Goal: Task Accomplishment & Management: Use online tool/utility

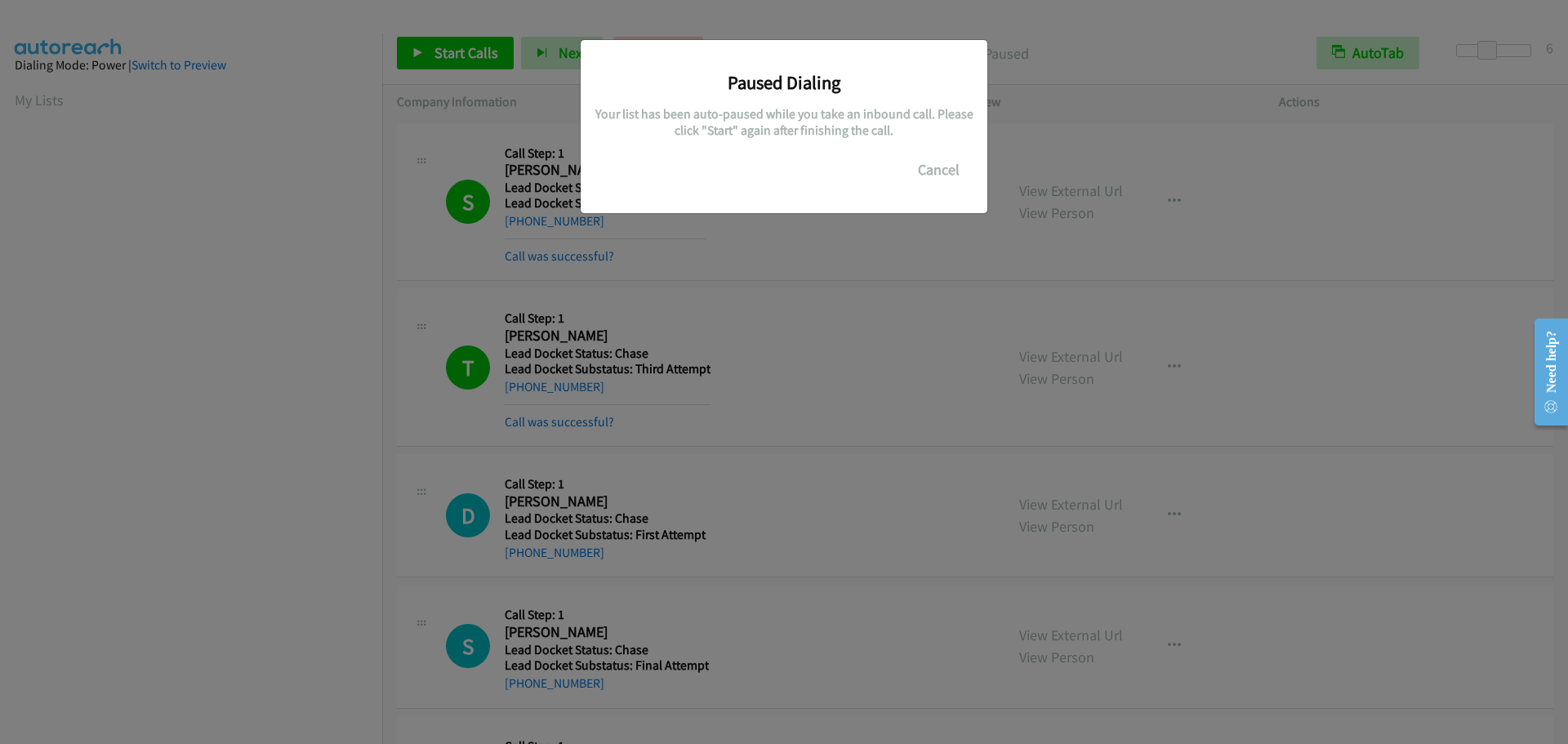
scroll to position [171, 0]
click at [928, 176] on button "Cancel" at bounding box center [939, 170] width 73 height 33
click at [915, 175] on button "Cancel" at bounding box center [939, 170] width 73 height 33
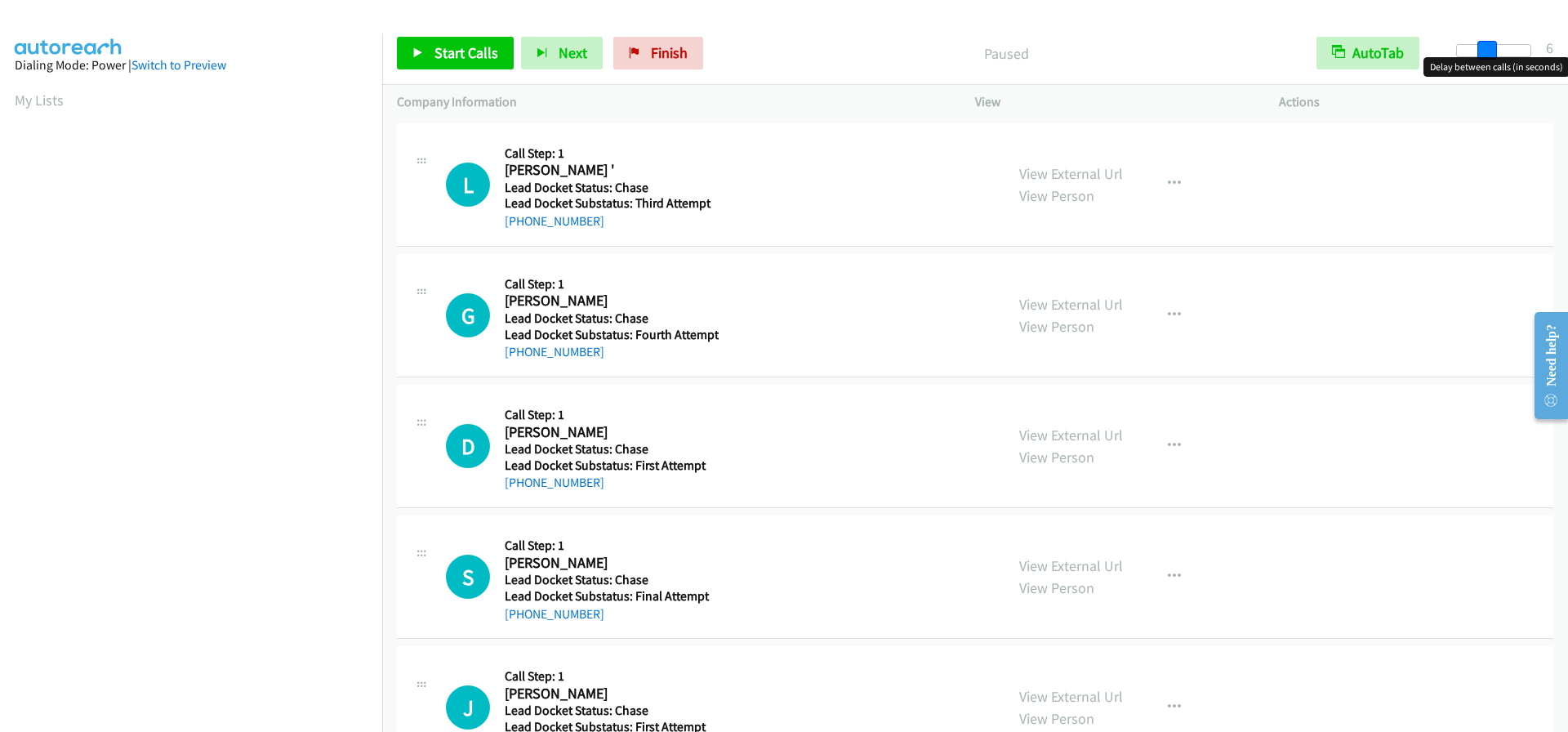
drag, startPoint x: 1456, startPoint y: 54, endPoint x: 1487, endPoint y: 56, distance: 31.1
click at [1487, 56] on span at bounding box center [1486, 50] width 19 height 19
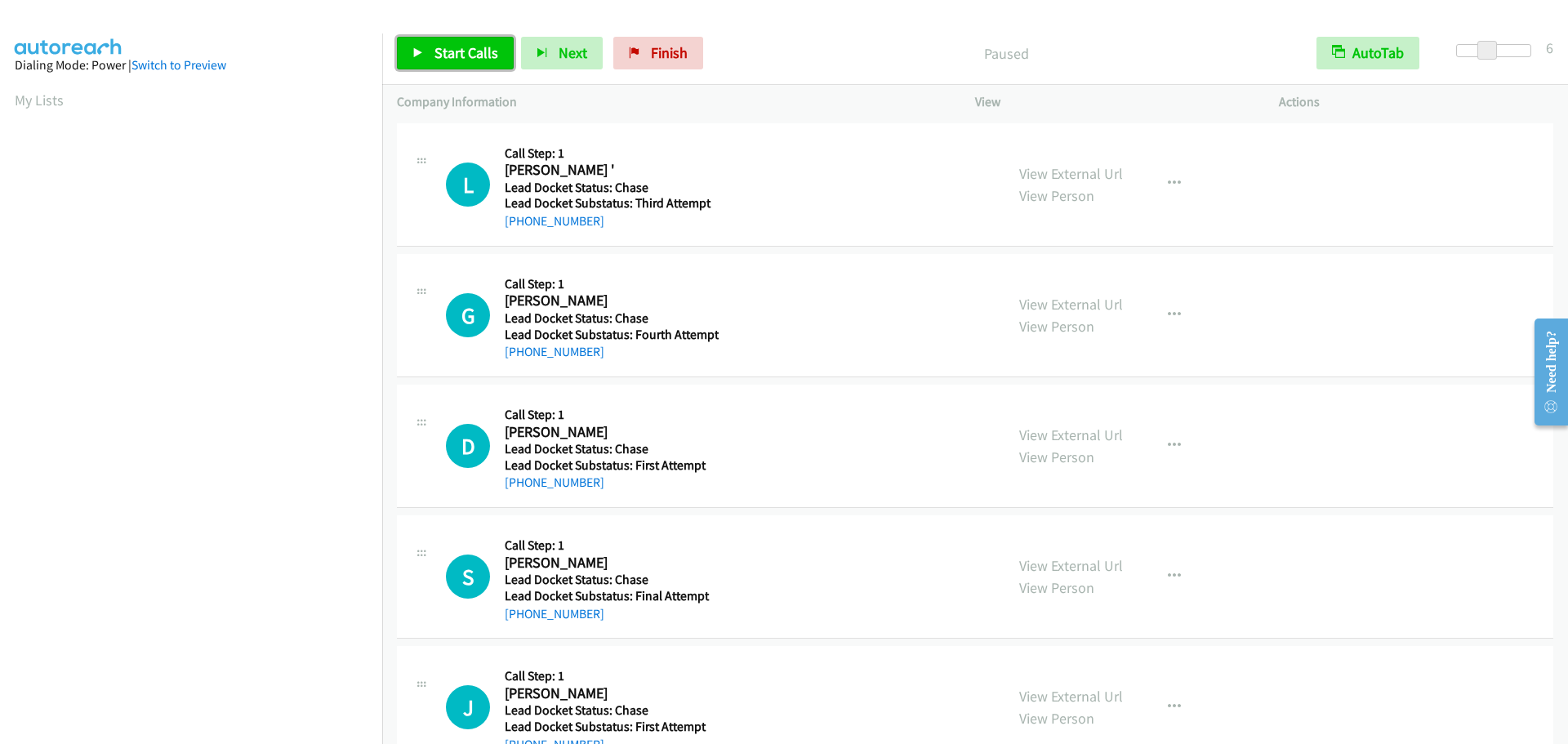
click at [458, 51] on span "Start Calls" at bounding box center [466, 52] width 64 height 19
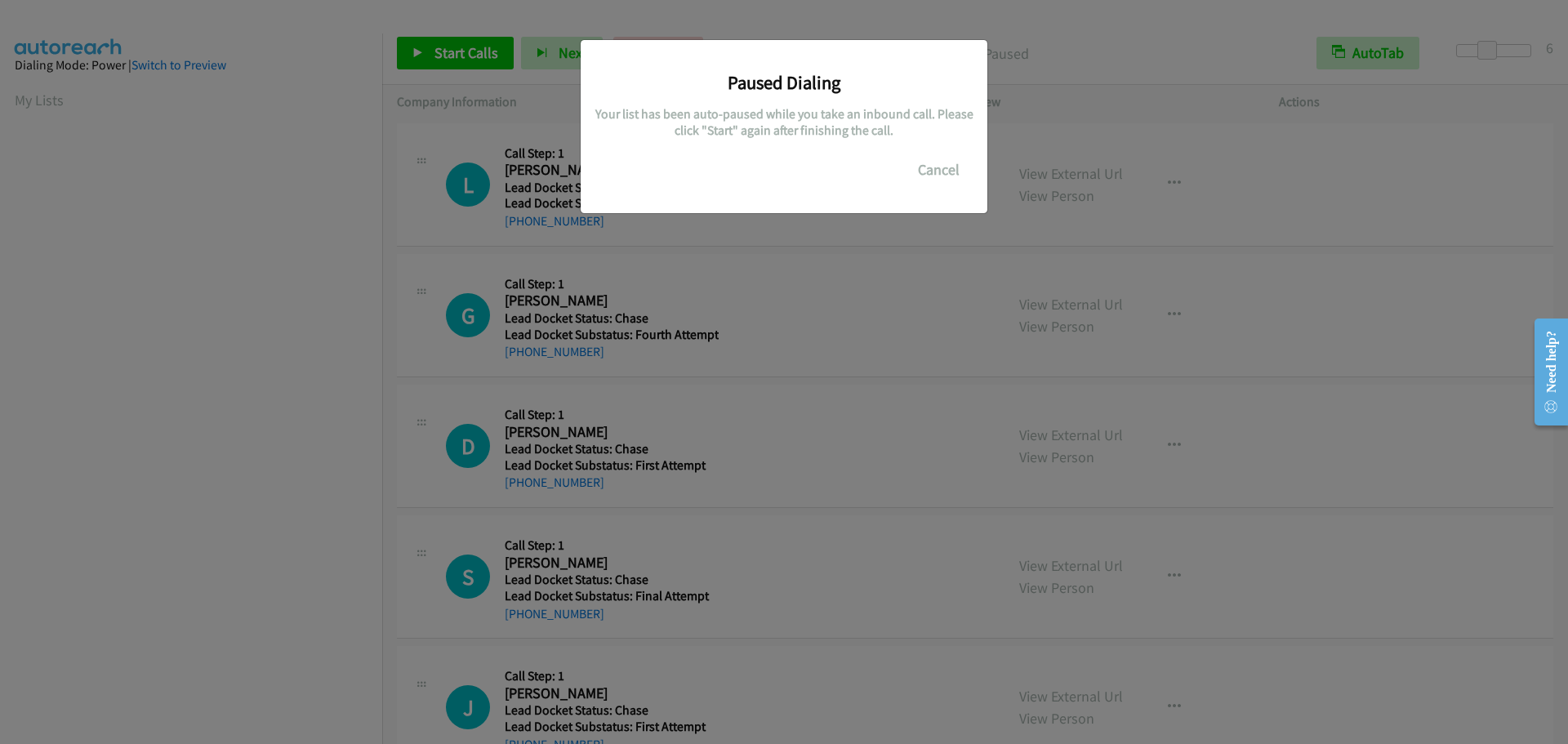
scroll to position [172, 0]
click at [935, 162] on button "Cancel" at bounding box center [939, 170] width 73 height 33
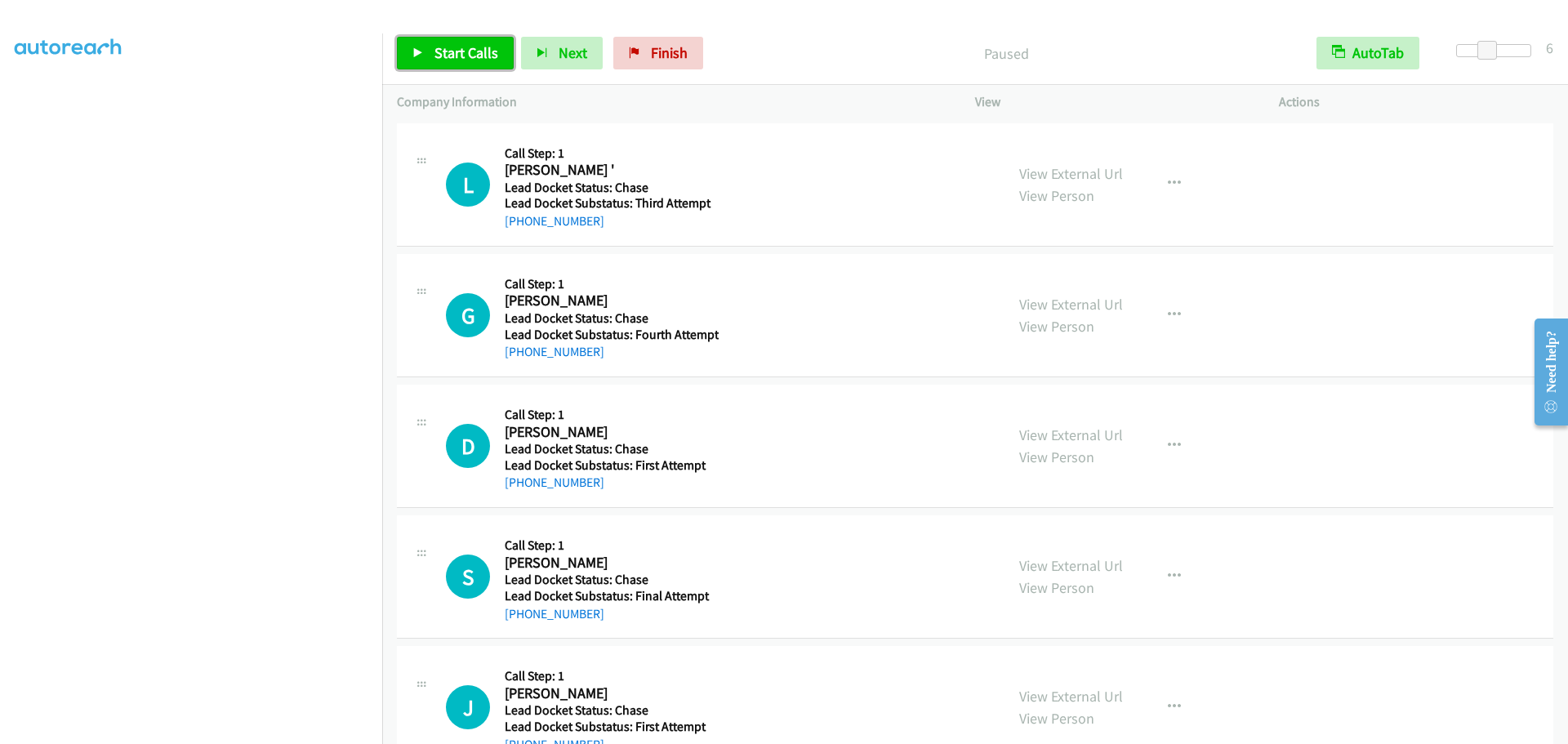
click at [468, 53] on span "Start Calls" at bounding box center [466, 52] width 64 height 19
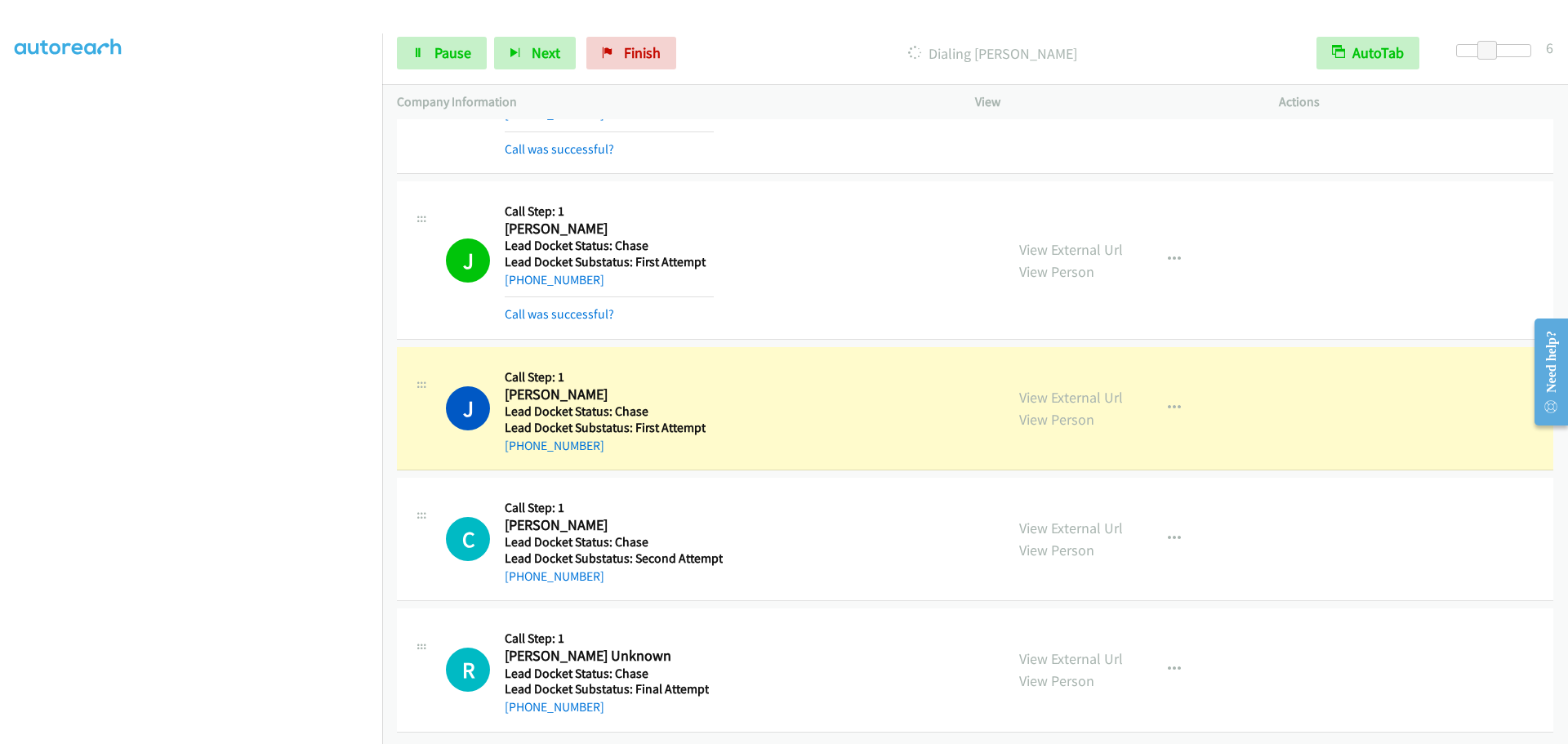
scroll to position [581, 0]
click at [456, 61] on span "Pause" at bounding box center [452, 52] width 36 height 19
